Goal: Check status: Check status

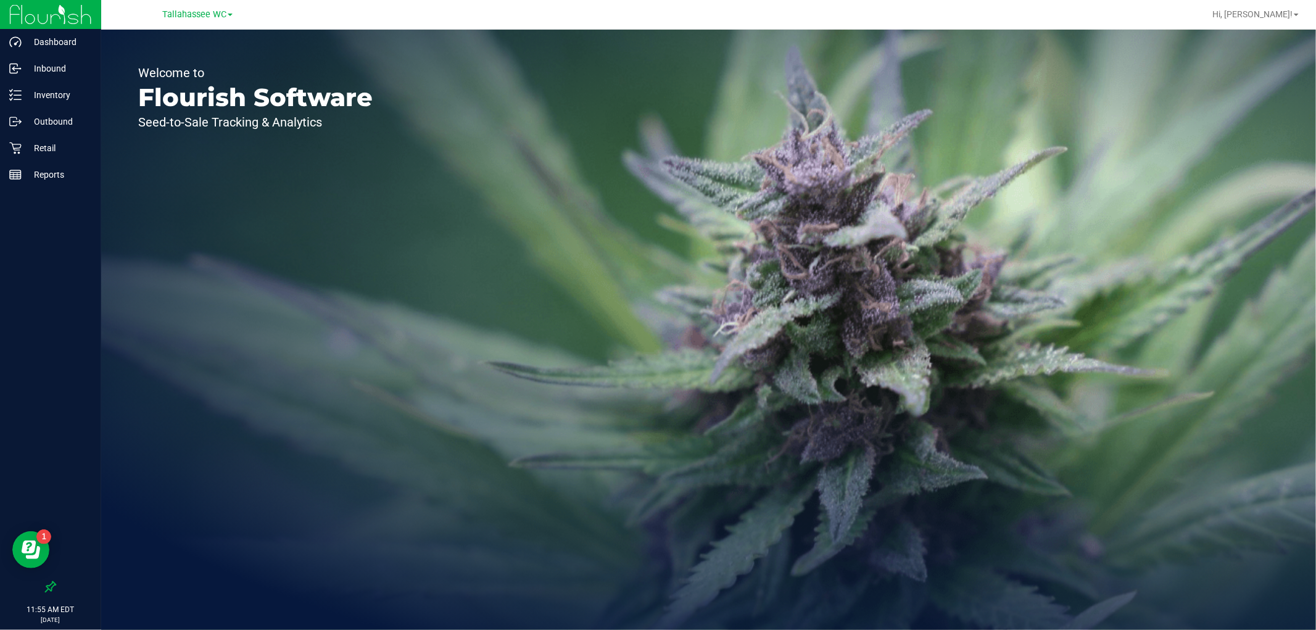
click at [205, 19] on link "Tallahassee WC" at bounding box center [197, 14] width 70 height 12
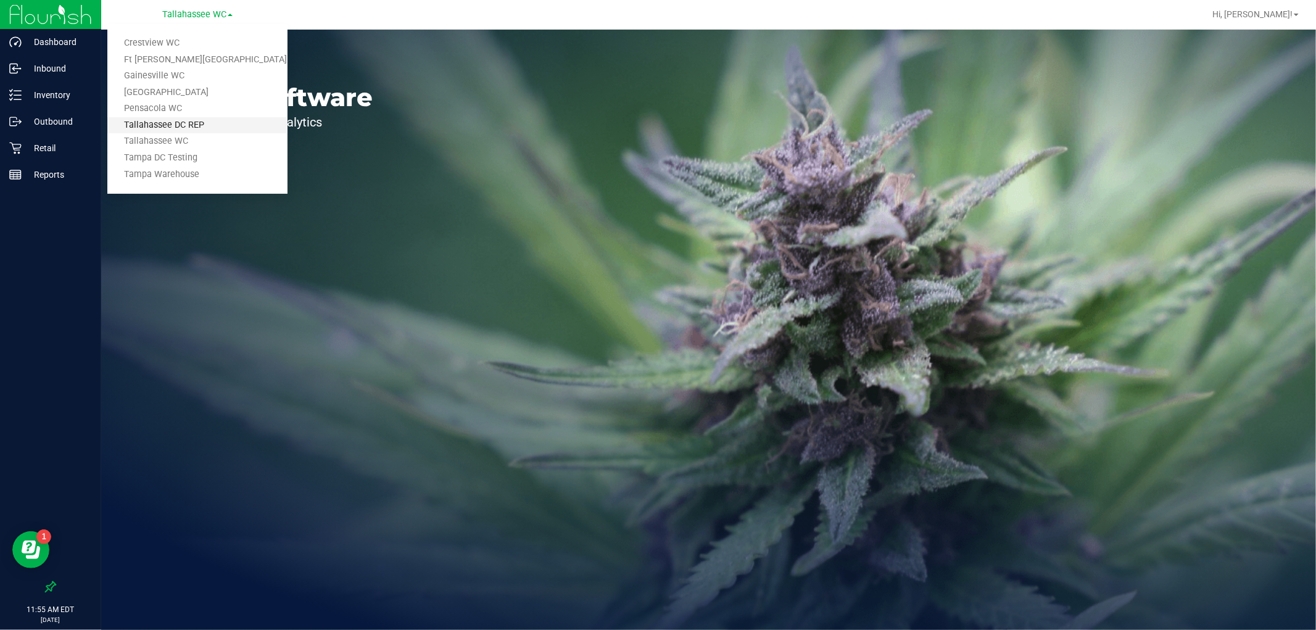
click at [229, 122] on link "Tallahassee DC REP" at bounding box center [197, 125] width 180 height 17
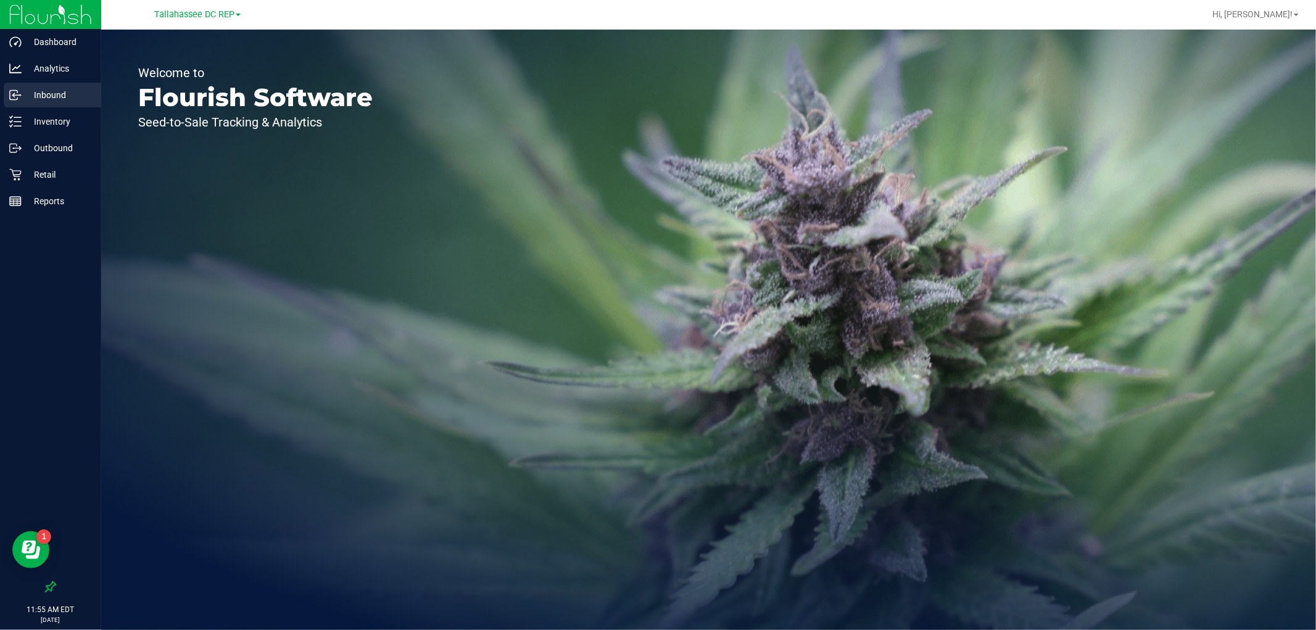
click at [71, 97] on p "Inbound" at bounding box center [59, 95] width 74 height 15
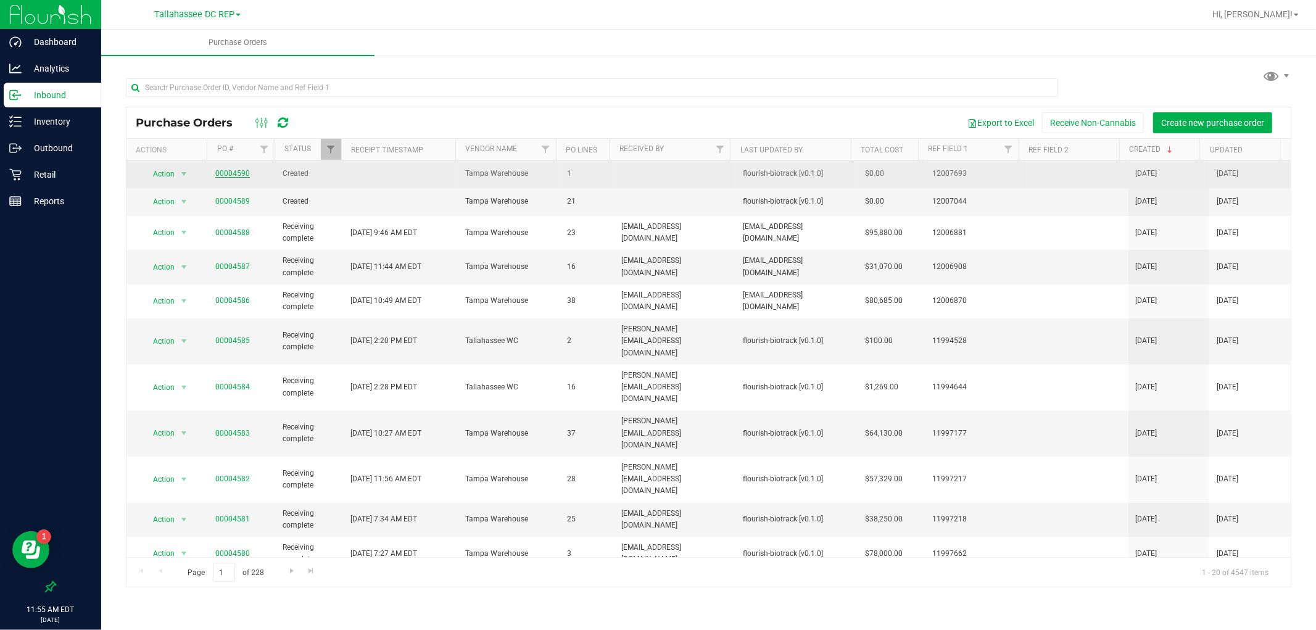
click at [242, 175] on link "00004590" at bounding box center [232, 173] width 35 height 9
